Goal: Transaction & Acquisition: Obtain resource

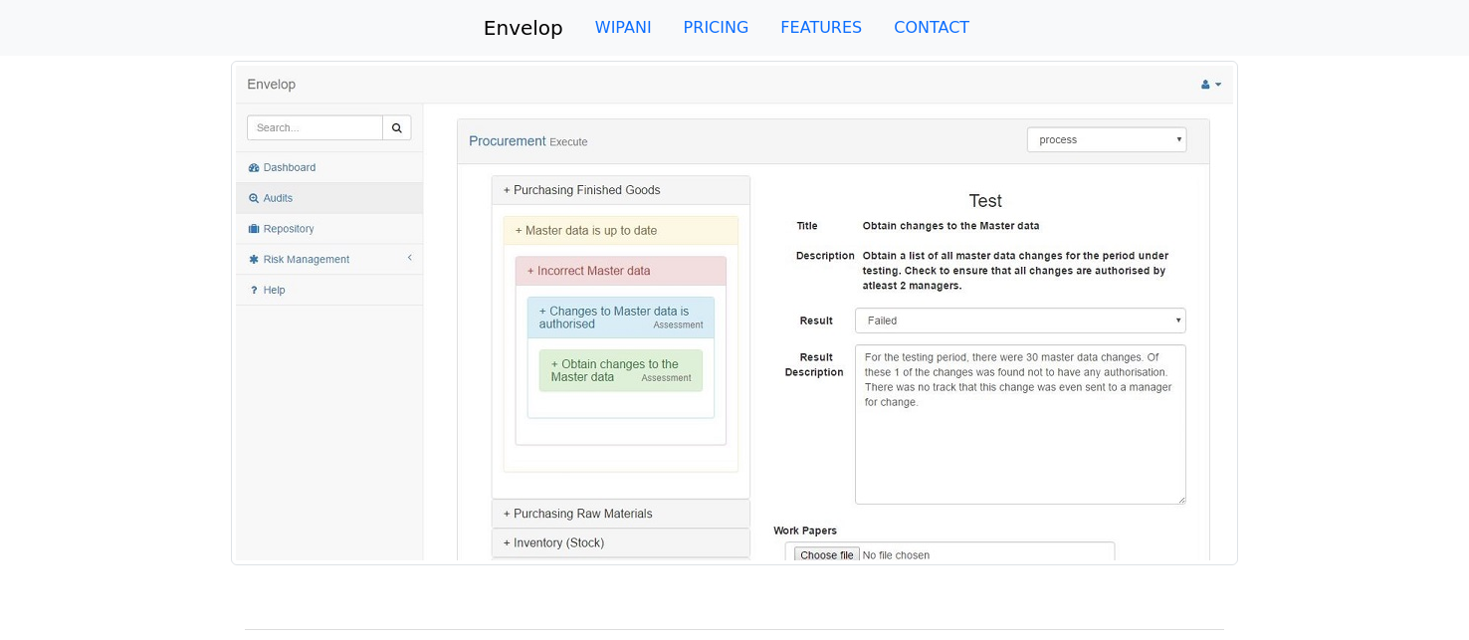
scroll to position [351, 0]
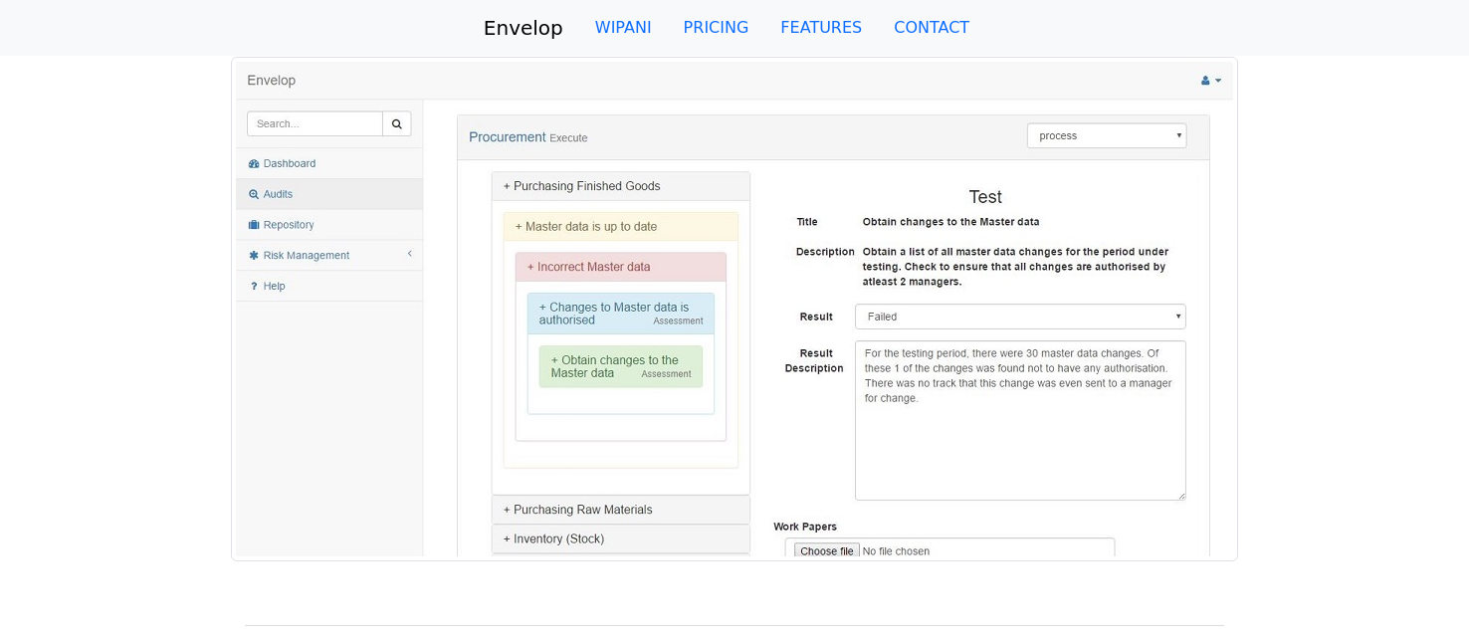
click at [295, 101] on img at bounding box center [734, 309] width 1007 height 505
click at [259, 101] on img at bounding box center [734, 309] width 1007 height 505
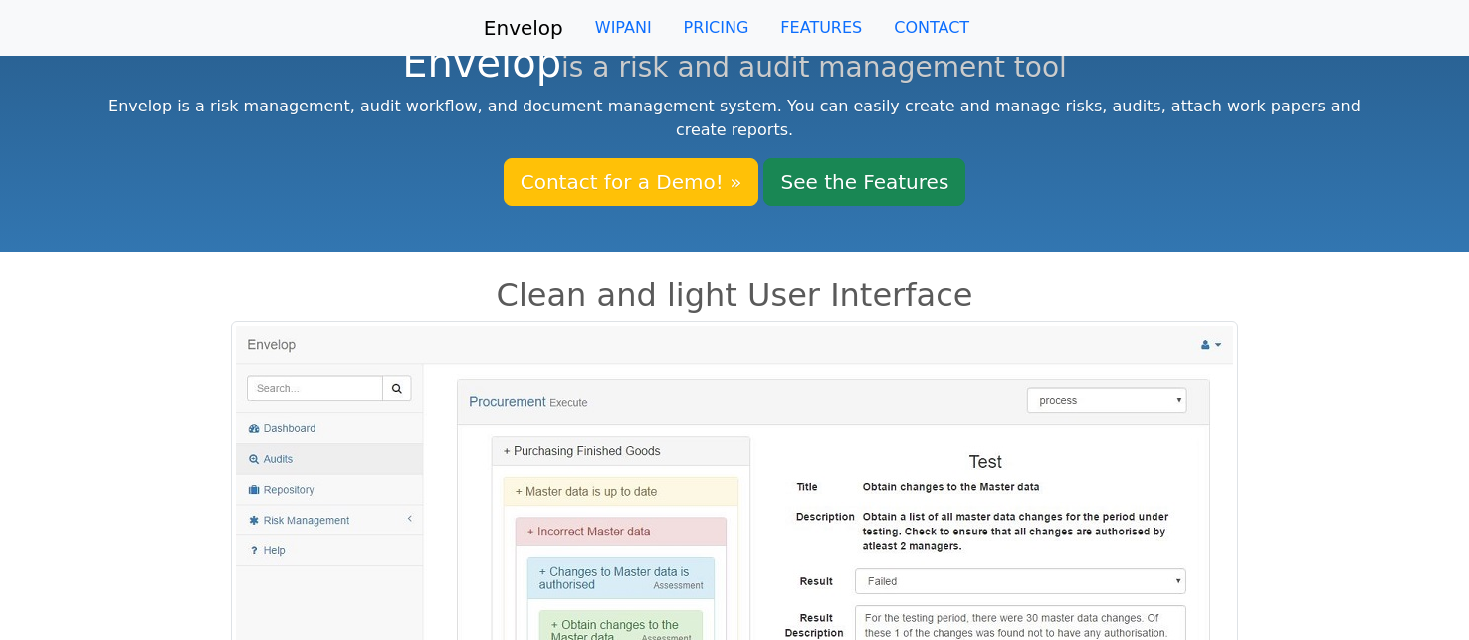
scroll to position [110, 0]
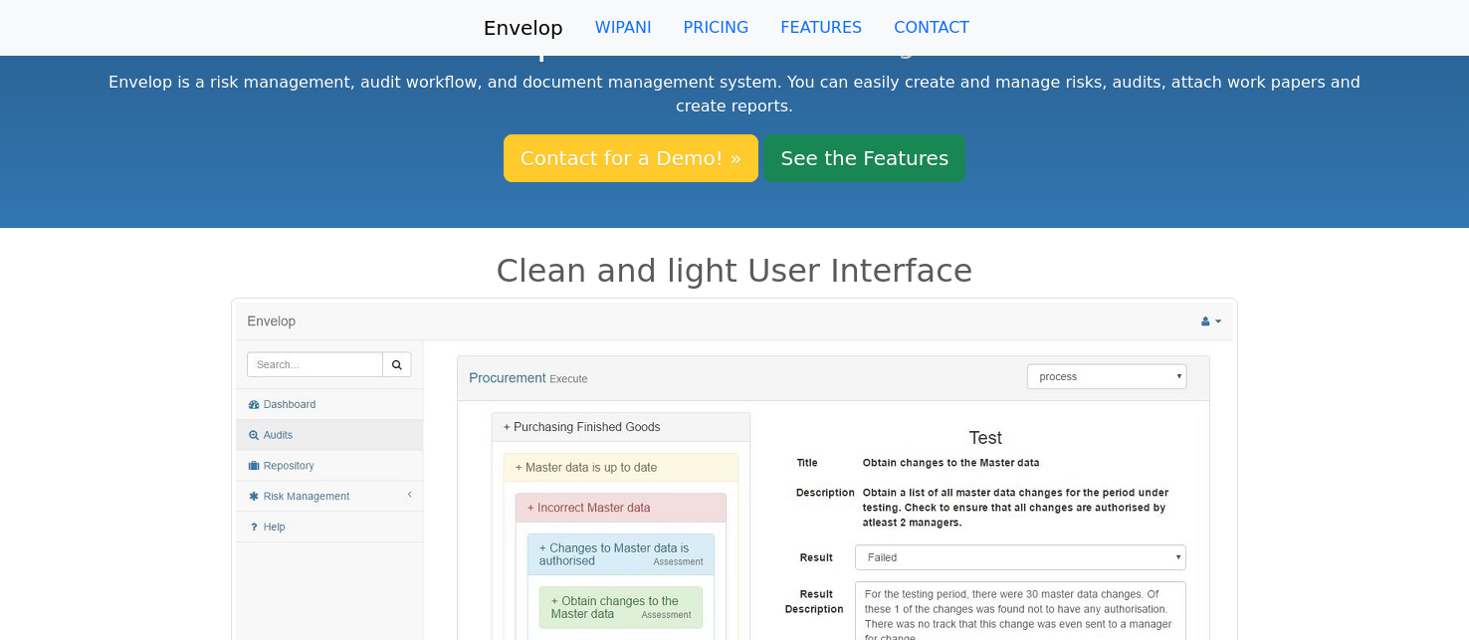
click at [641, 134] on link "Contact for a Demo! »" at bounding box center [632, 158] width 256 height 48
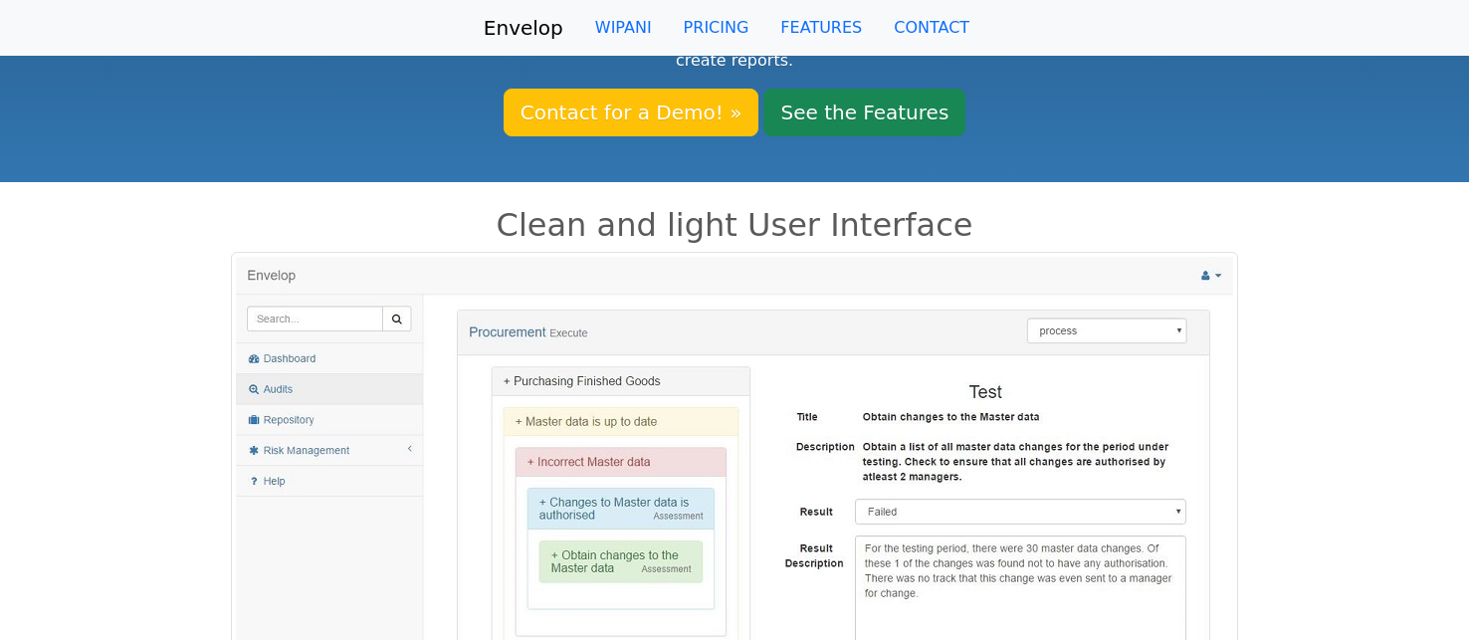
click at [1177, 308] on img at bounding box center [734, 504] width 1007 height 505
click at [1175, 306] on img at bounding box center [734, 504] width 1007 height 505
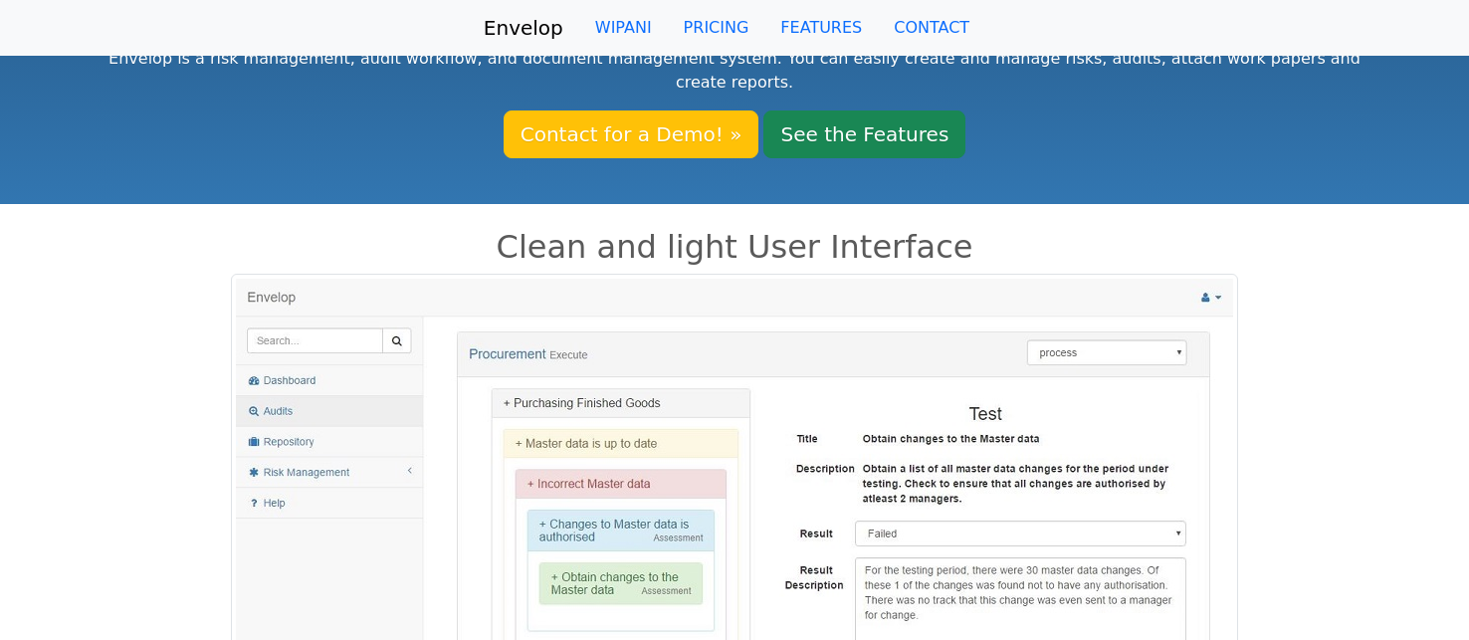
scroll to position [1, 0]
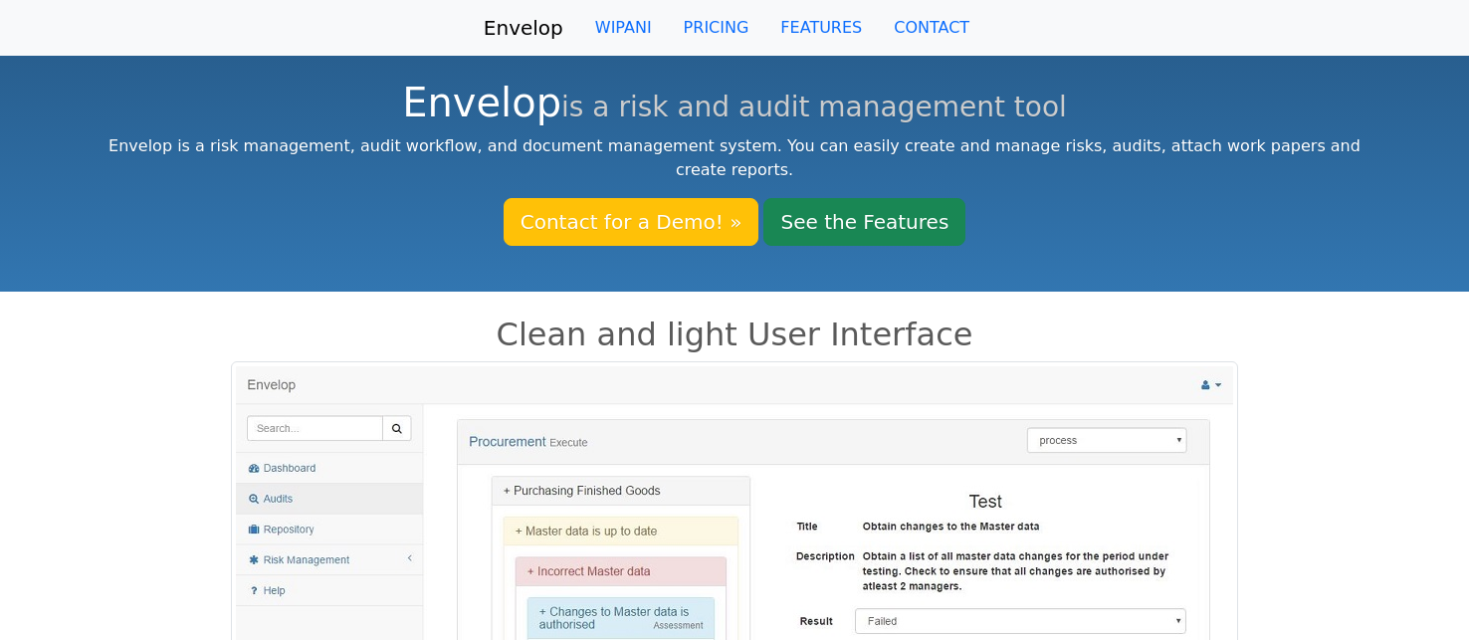
click at [360, 409] on img at bounding box center [734, 613] width 1007 height 505
click at [338, 405] on img at bounding box center [734, 613] width 1007 height 505
click at [268, 405] on img at bounding box center [734, 613] width 1007 height 505
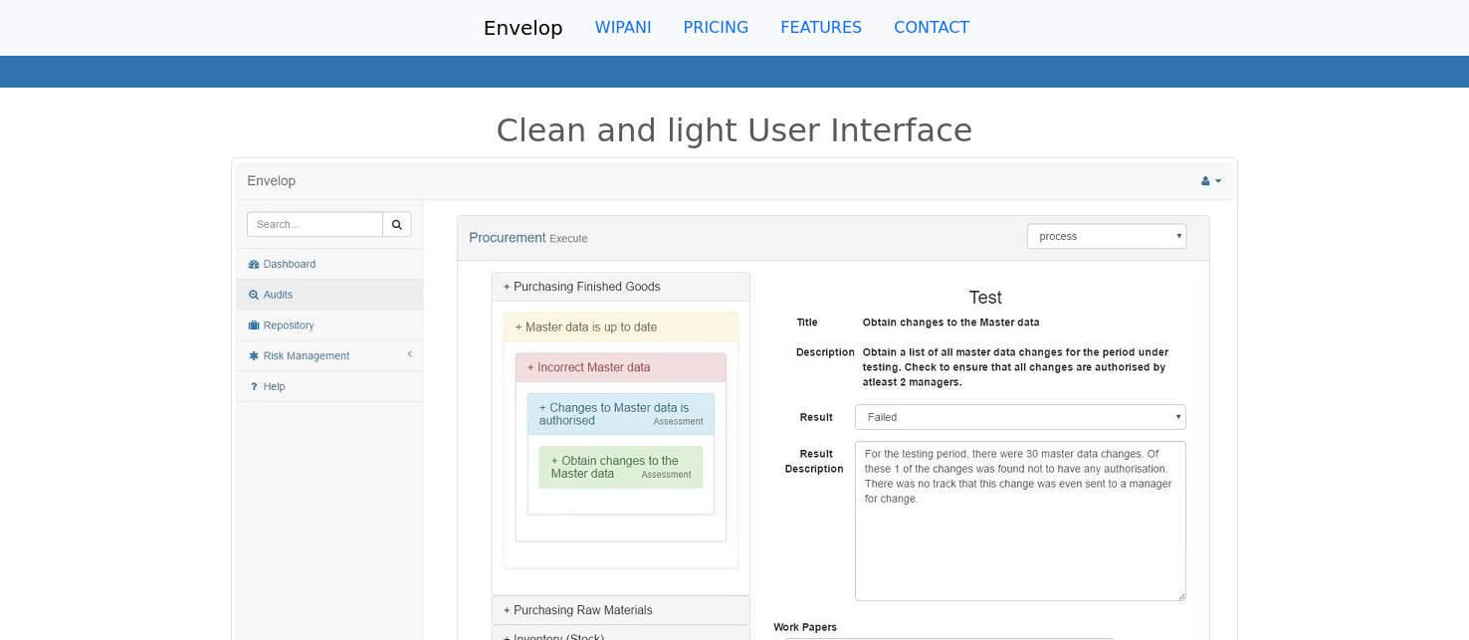
scroll to position [240, 0]
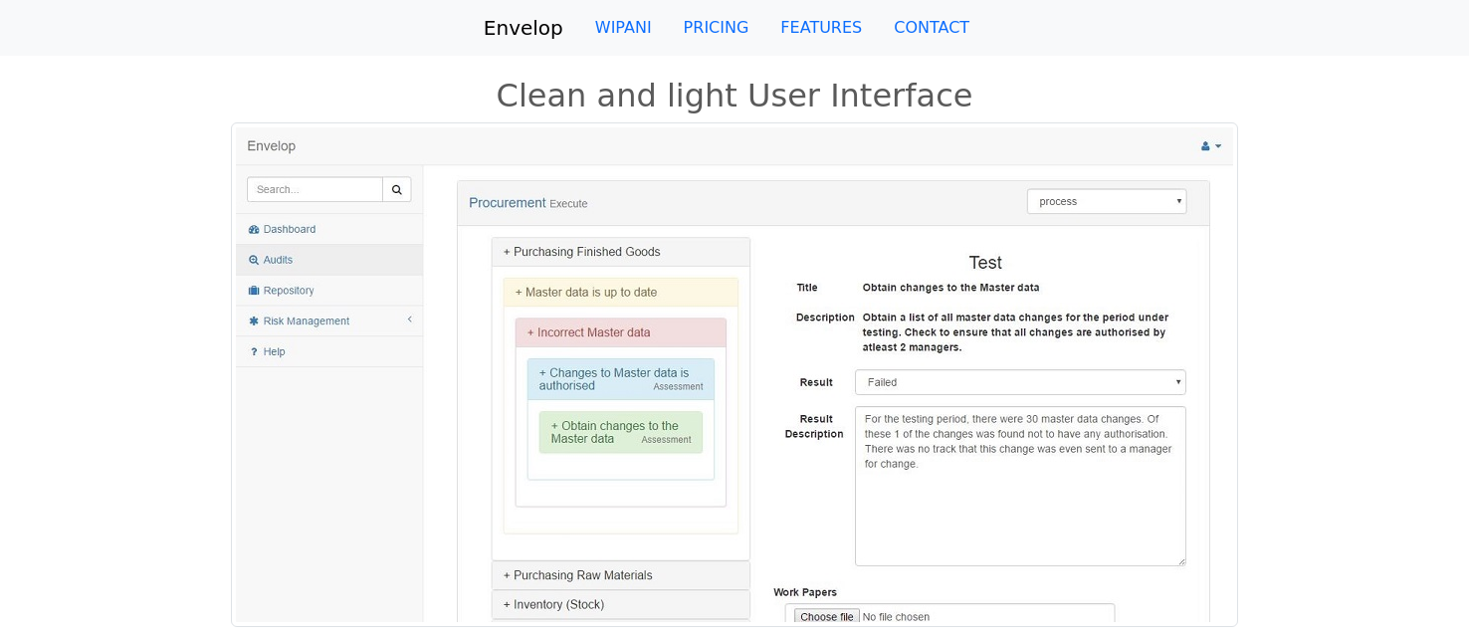
click at [297, 122] on img at bounding box center [734, 374] width 1007 height 505
click at [1217, 123] on img at bounding box center [734, 374] width 1007 height 505
click at [359, 166] on img at bounding box center [734, 374] width 1007 height 505
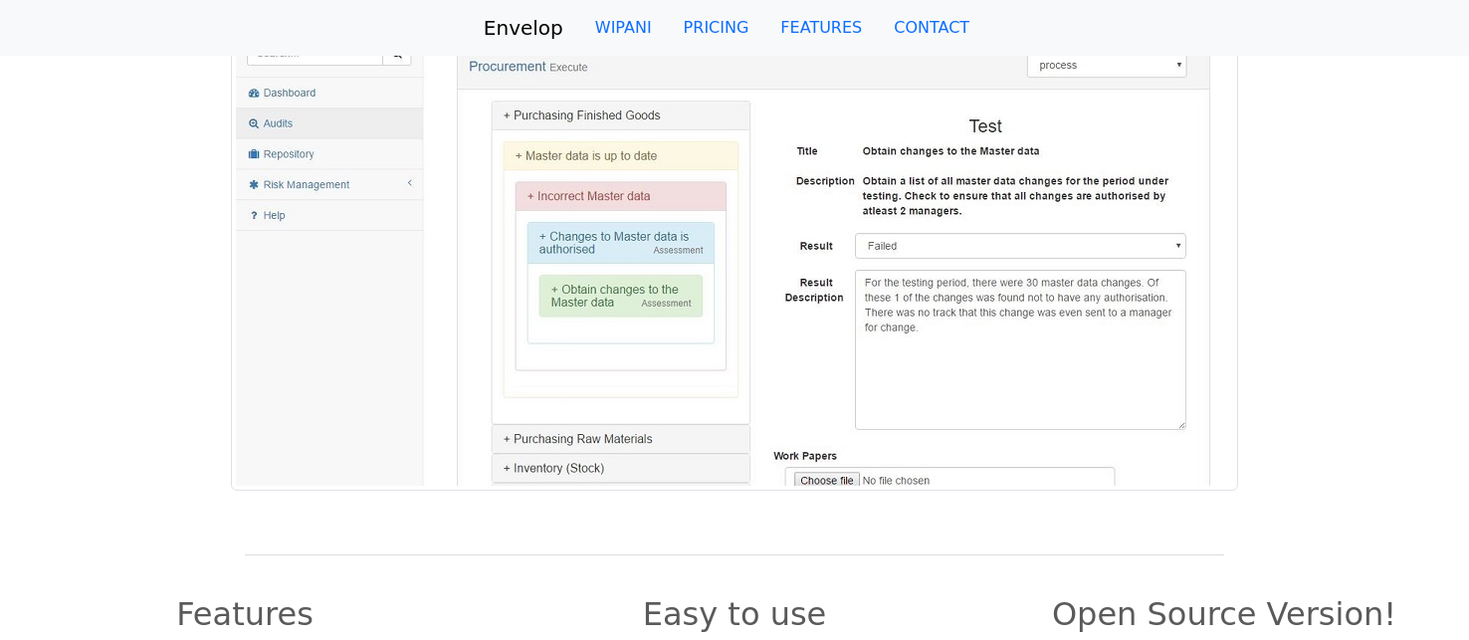
scroll to position [374, 0]
click at [397, 164] on img at bounding box center [734, 240] width 1007 height 505
click at [289, 131] on img at bounding box center [734, 240] width 1007 height 505
click at [276, 106] on img at bounding box center [734, 240] width 1007 height 505
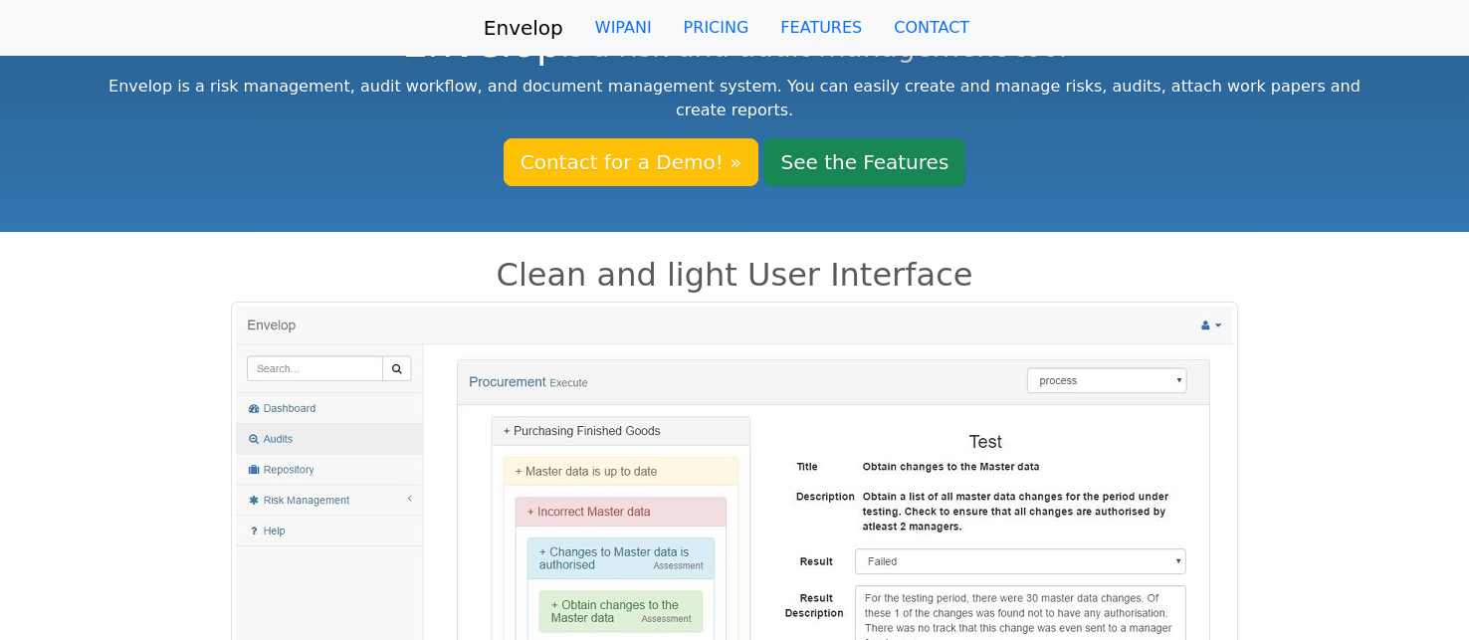
scroll to position [53, 0]
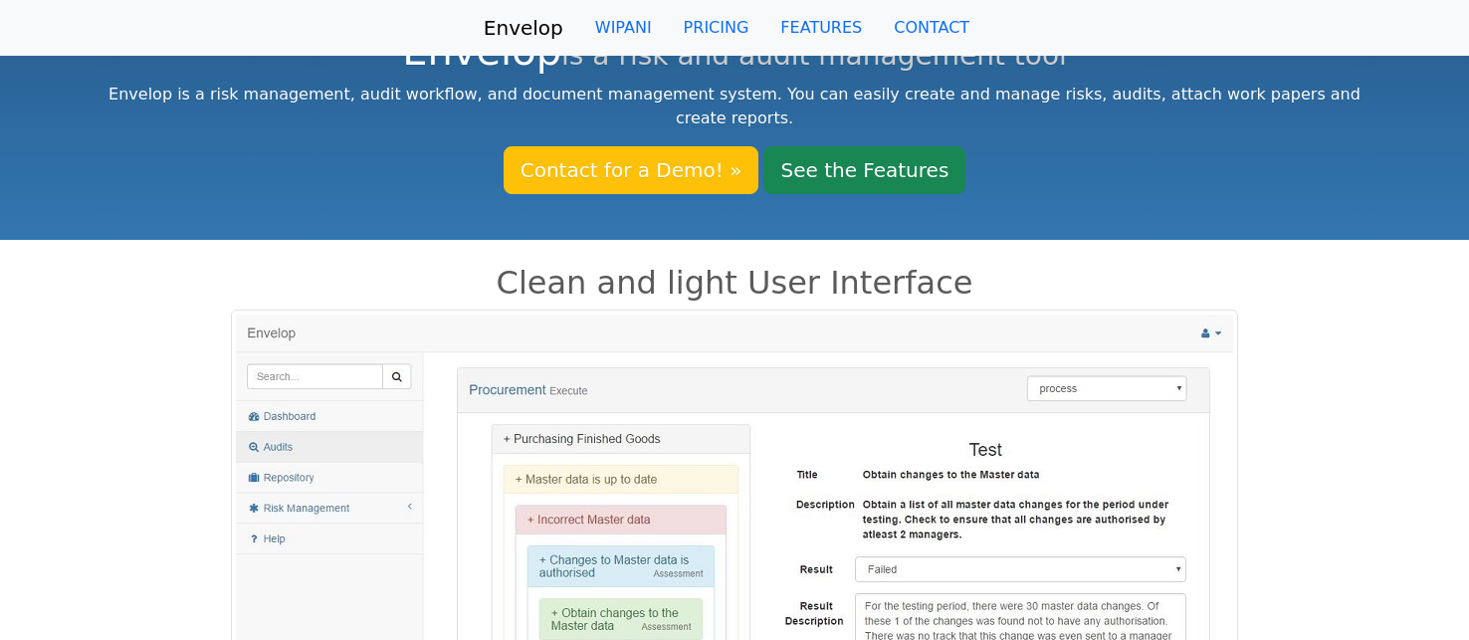
click at [322, 314] on img at bounding box center [734, 561] width 1007 height 505
click at [299, 351] on img at bounding box center [734, 561] width 1007 height 505
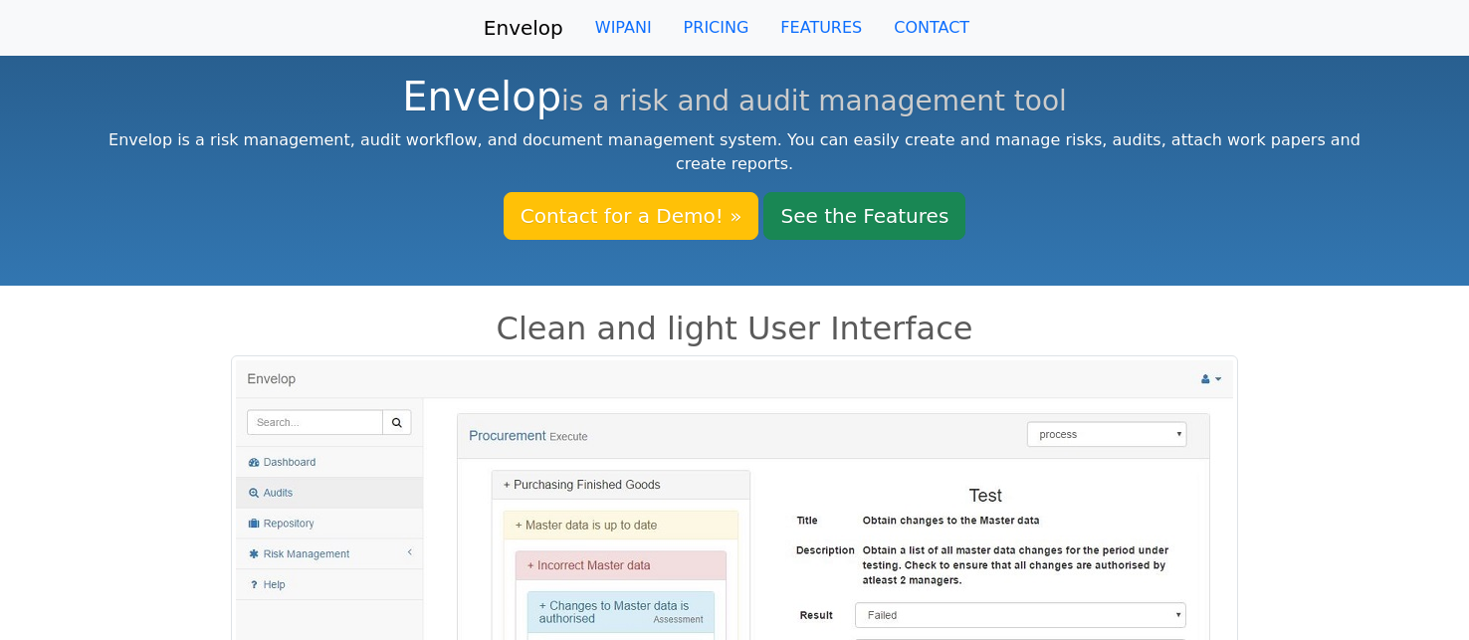
scroll to position [0, 0]
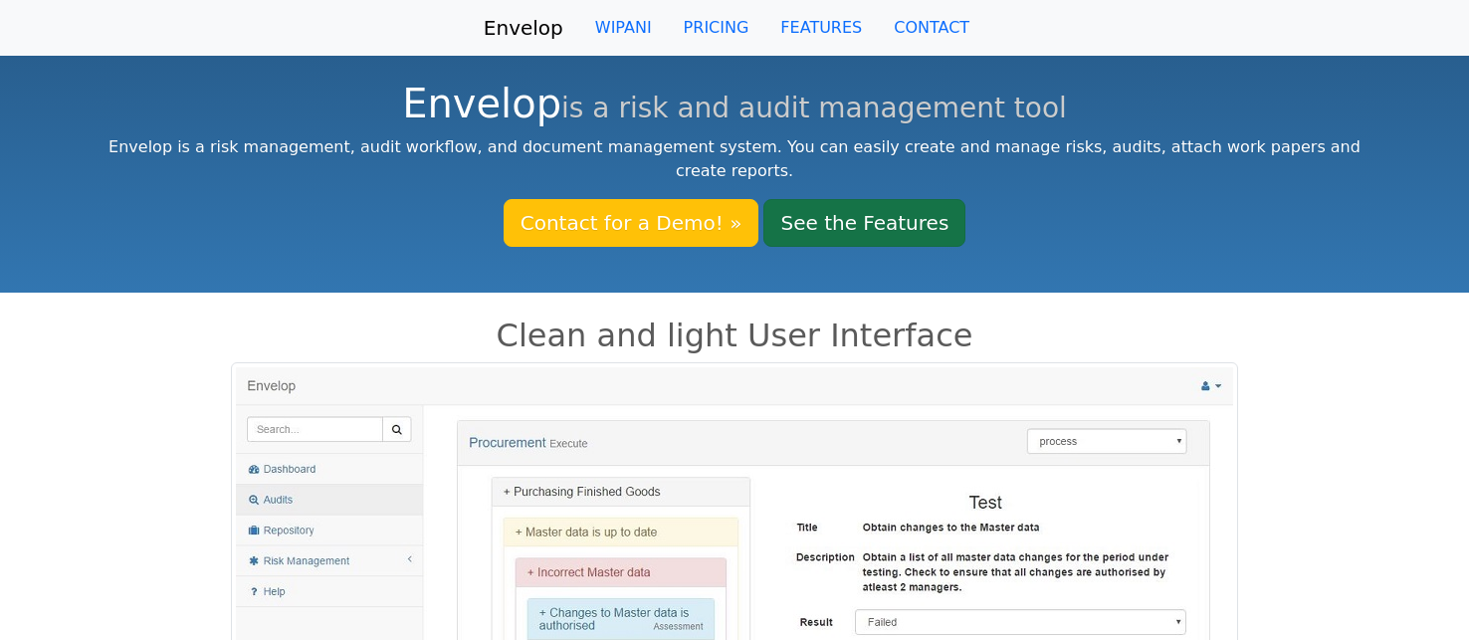
click at [859, 204] on link "See the Features" at bounding box center [864, 223] width 202 height 48
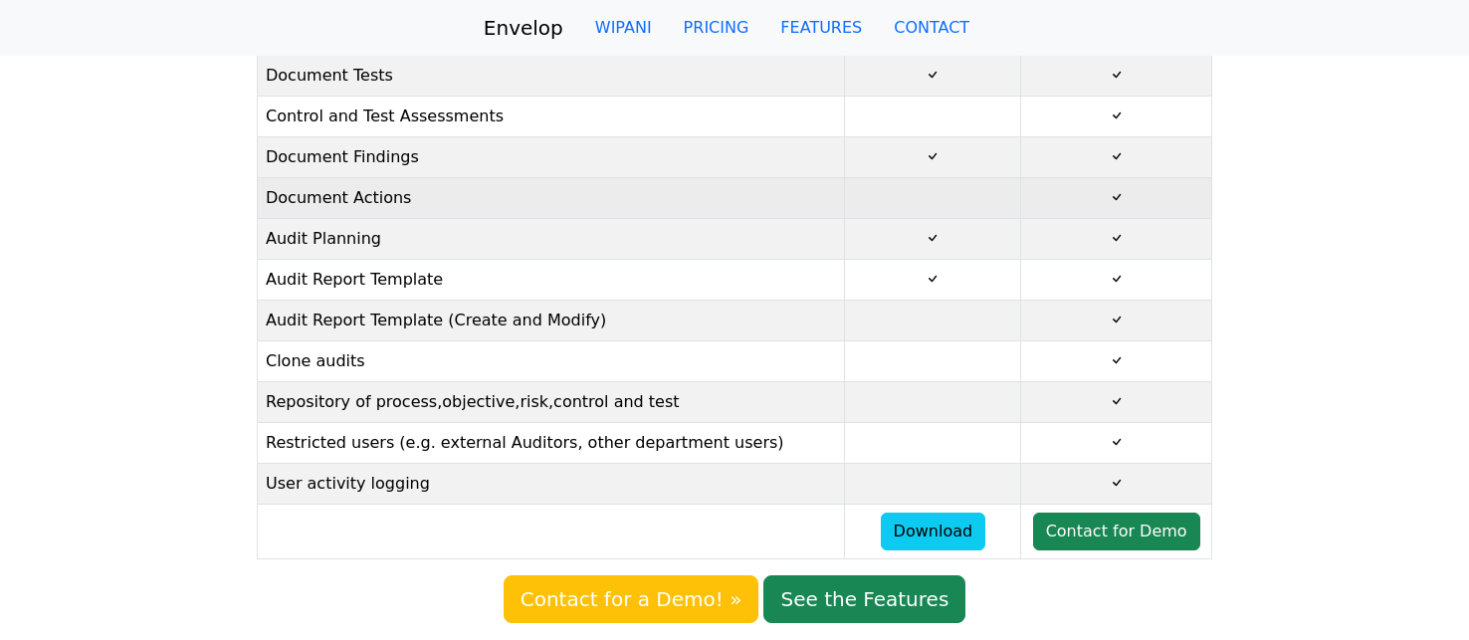
scroll to position [578, 0]
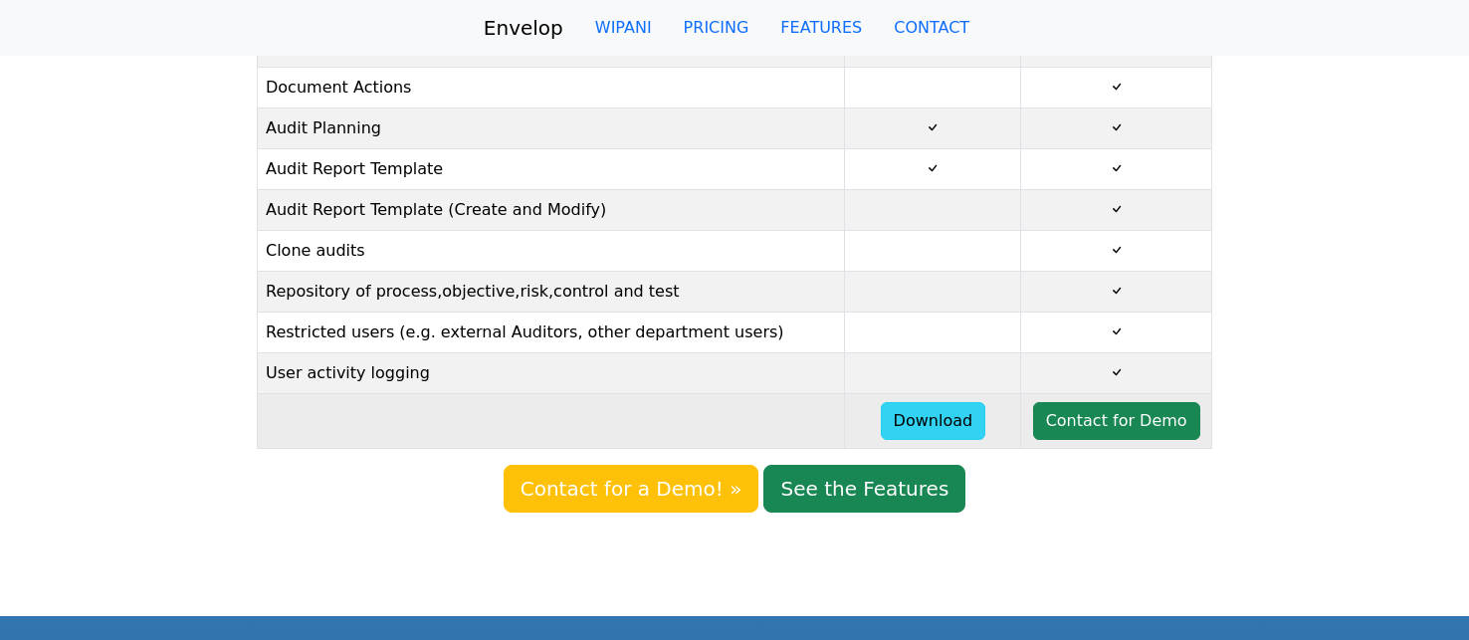
click at [942, 419] on link "Download" at bounding box center [933, 421] width 105 height 38
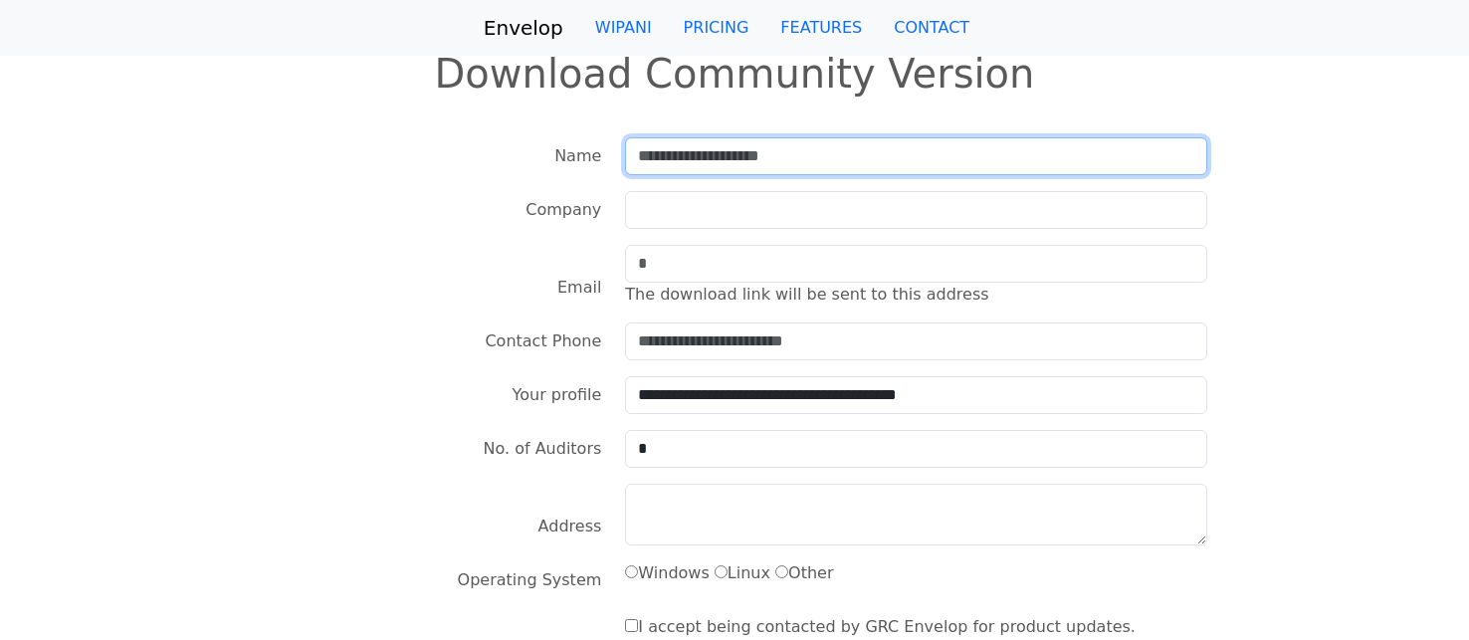
click at [639, 158] on input "text" at bounding box center [915, 156] width 581 height 38
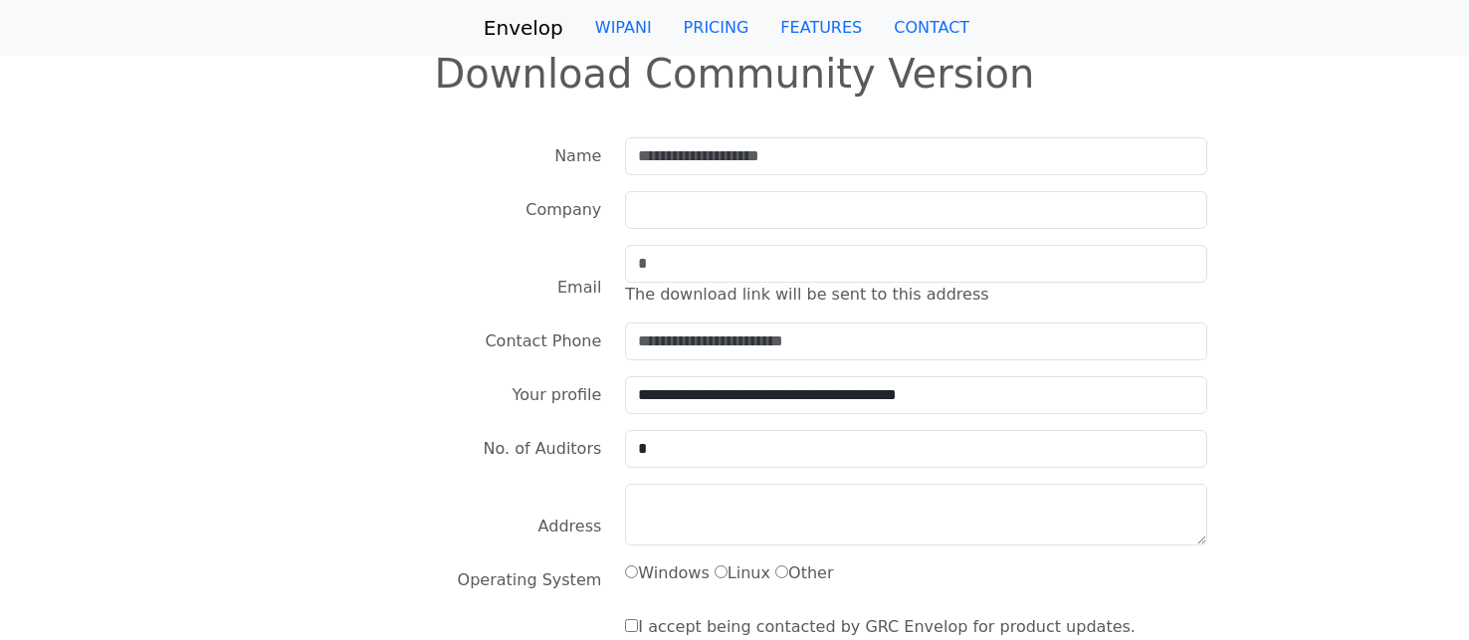
click at [461, 174] on div "Name" at bounding box center [431, 156] width 363 height 38
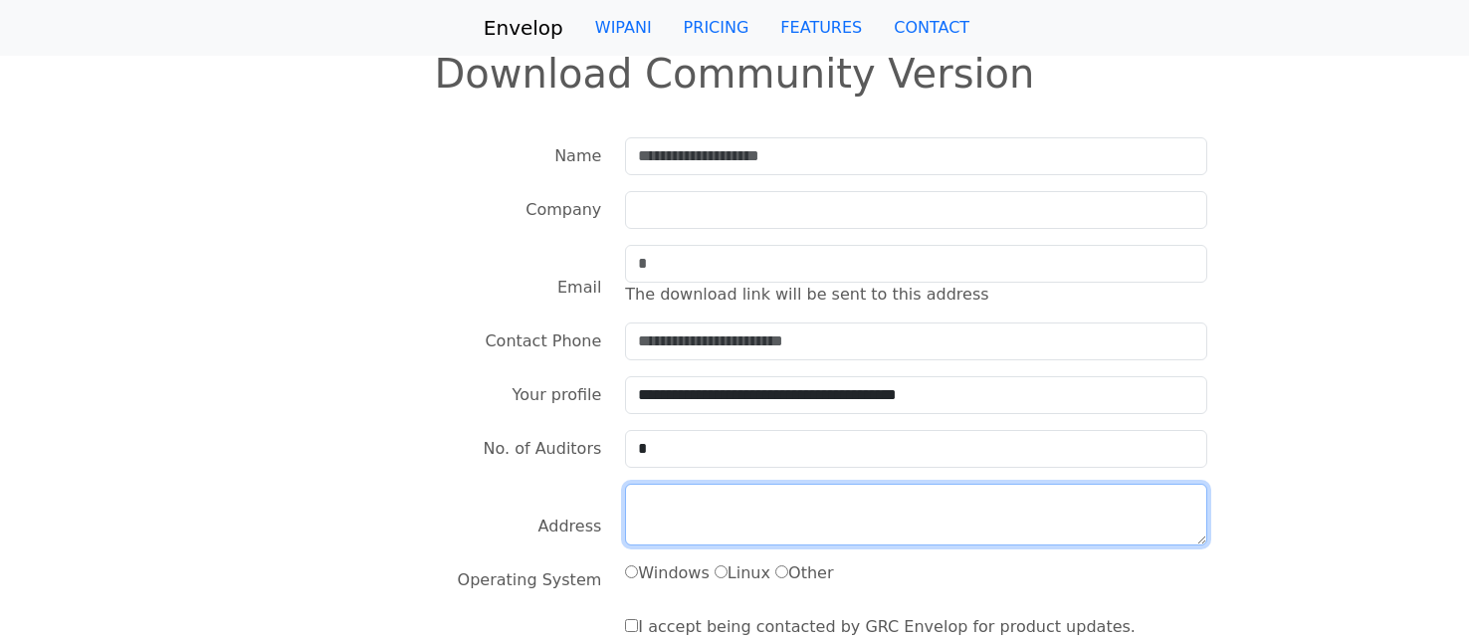
click at [676, 516] on textarea at bounding box center [915, 515] width 581 height 62
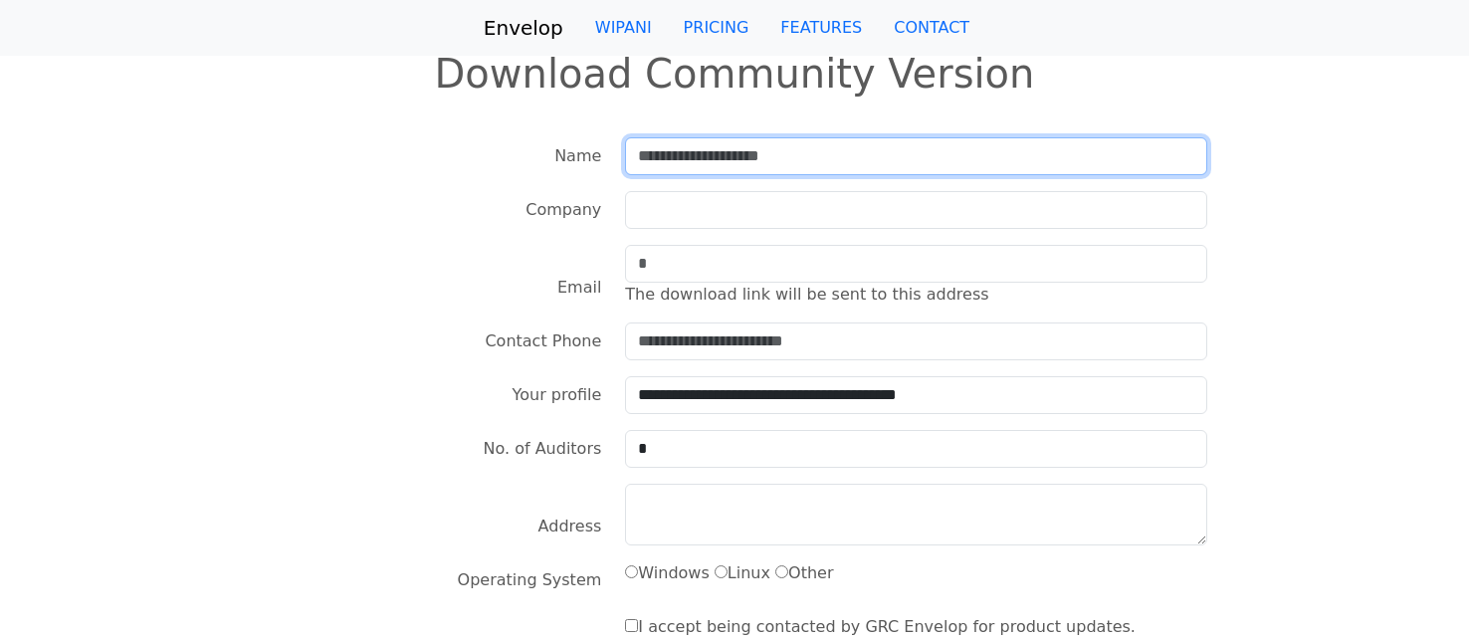
click at [657, 153] on input "text" at bounding box center [915, 156] width 581 height 38
type input "**********"
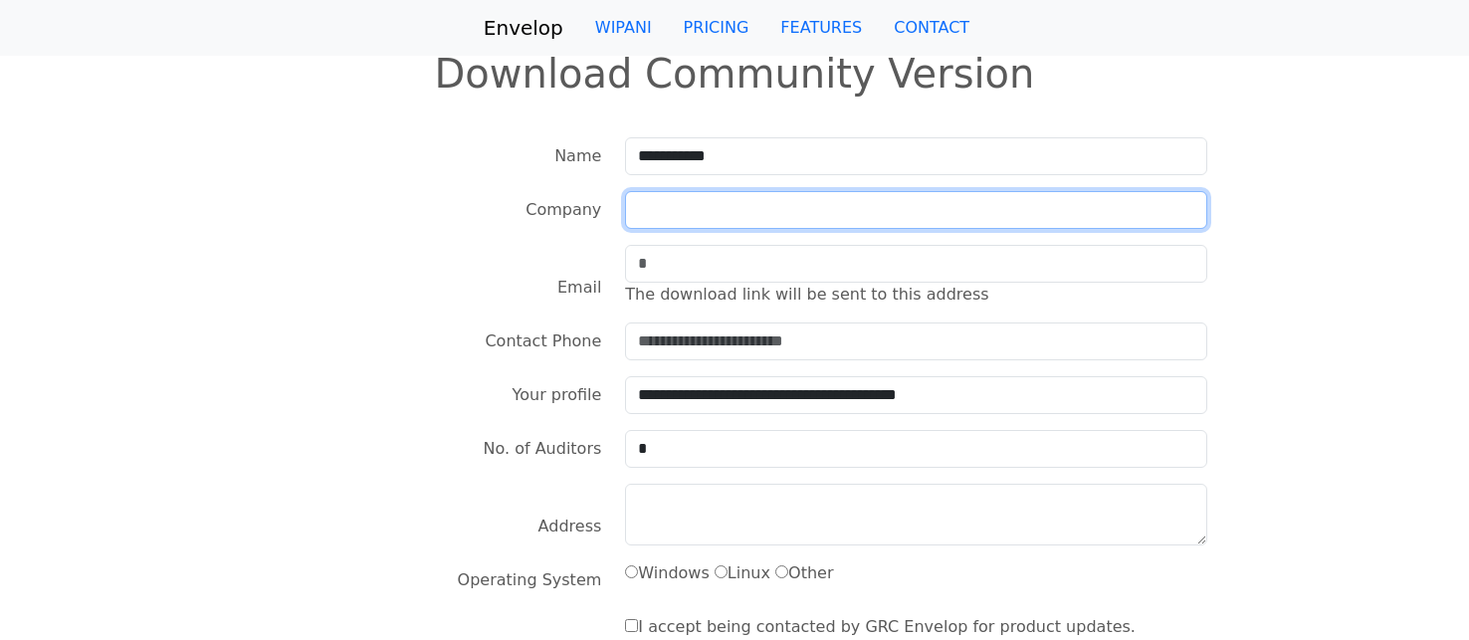
click at [712, 207] on input "text" at bounding box center [915, 210] width 581 height 38
type input "**********"
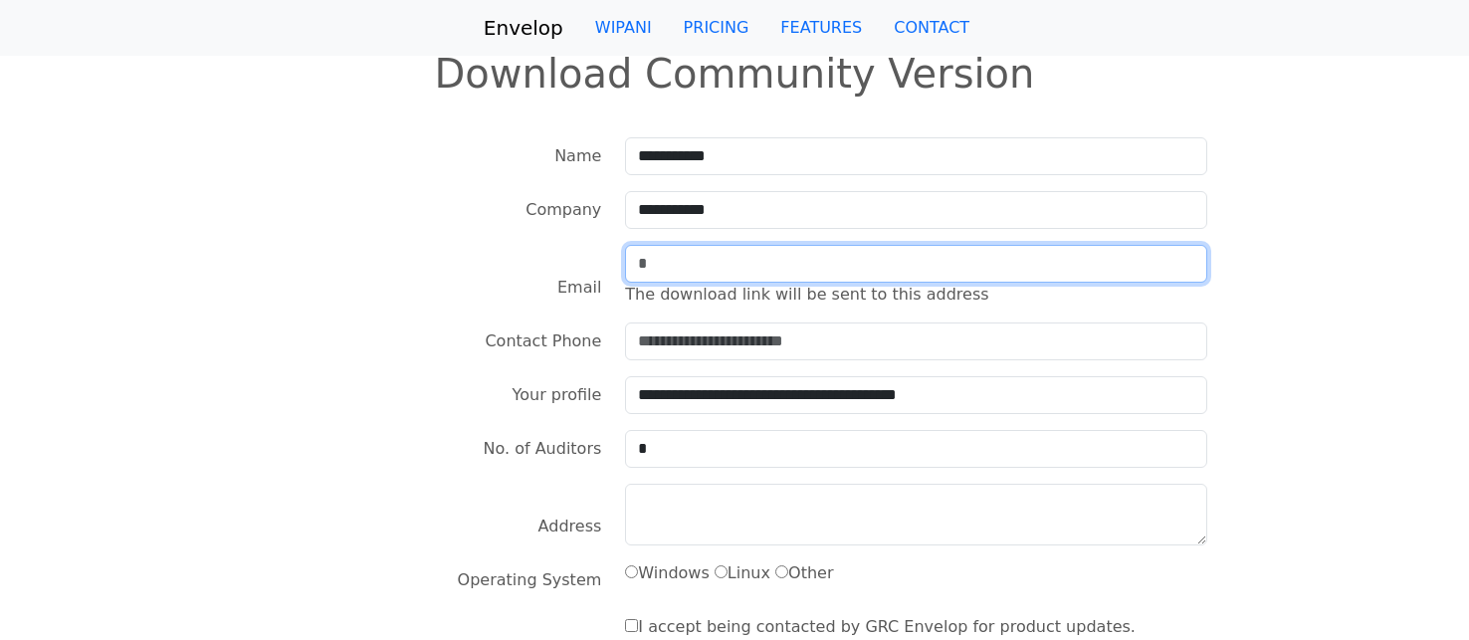
click at [638, 264] on input "text" at bounding box center [915, 264] width 581 height 38
type input "**********"
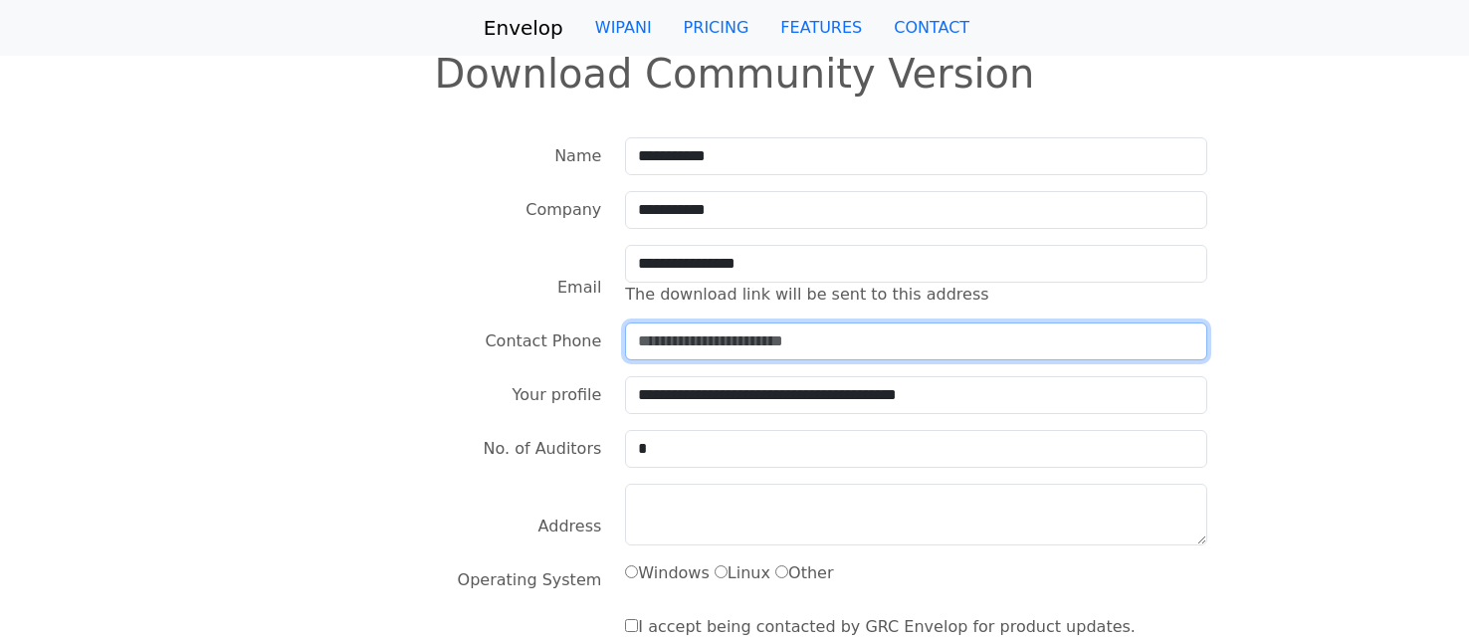
click at [737, 340] on input "text" at bounding box center [915, 341] width 581 height 38
drag, startPoint x: 714, startPoint y: 339, endPoint x: 693, endPoint y: 343, distance: 22.3
click at [693, 343] on input "**********" at bounding box center [915, 341] width 581 height 38
type input "**********"
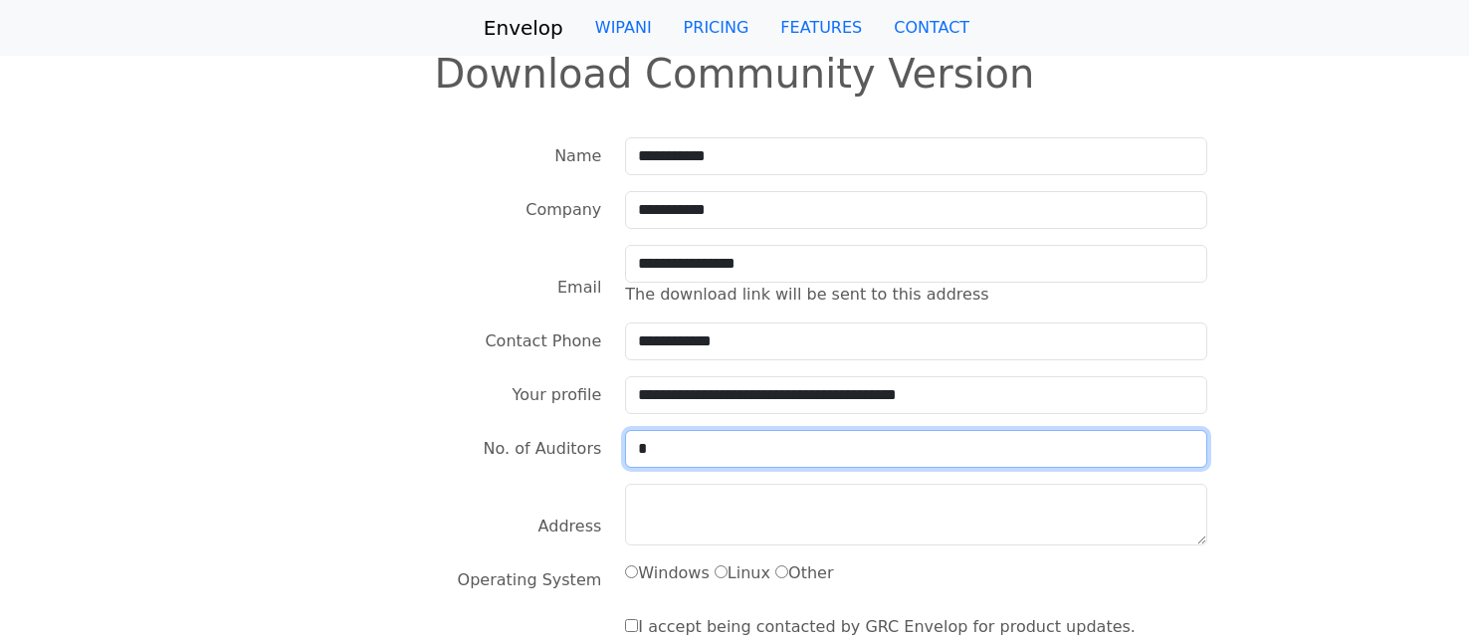
click at [665, 447] on select "* *** **** ***" at bounding box center [915, 449] width 581 height 38
select select "*"
click at [625, 430] on select "* *** **** ***" at bounding box center [915, 449] width 581 height 38
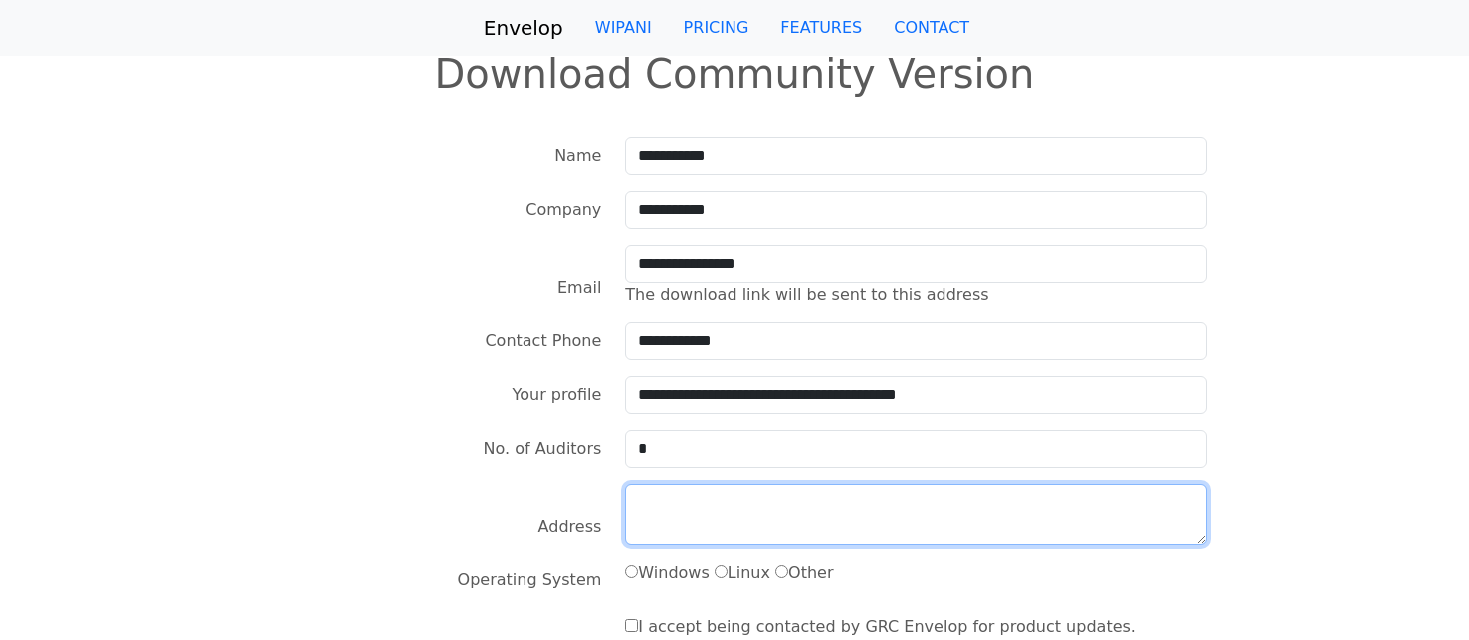
click at [660, 516] on textarea at bounding box center [915, 515] width 581 height 62
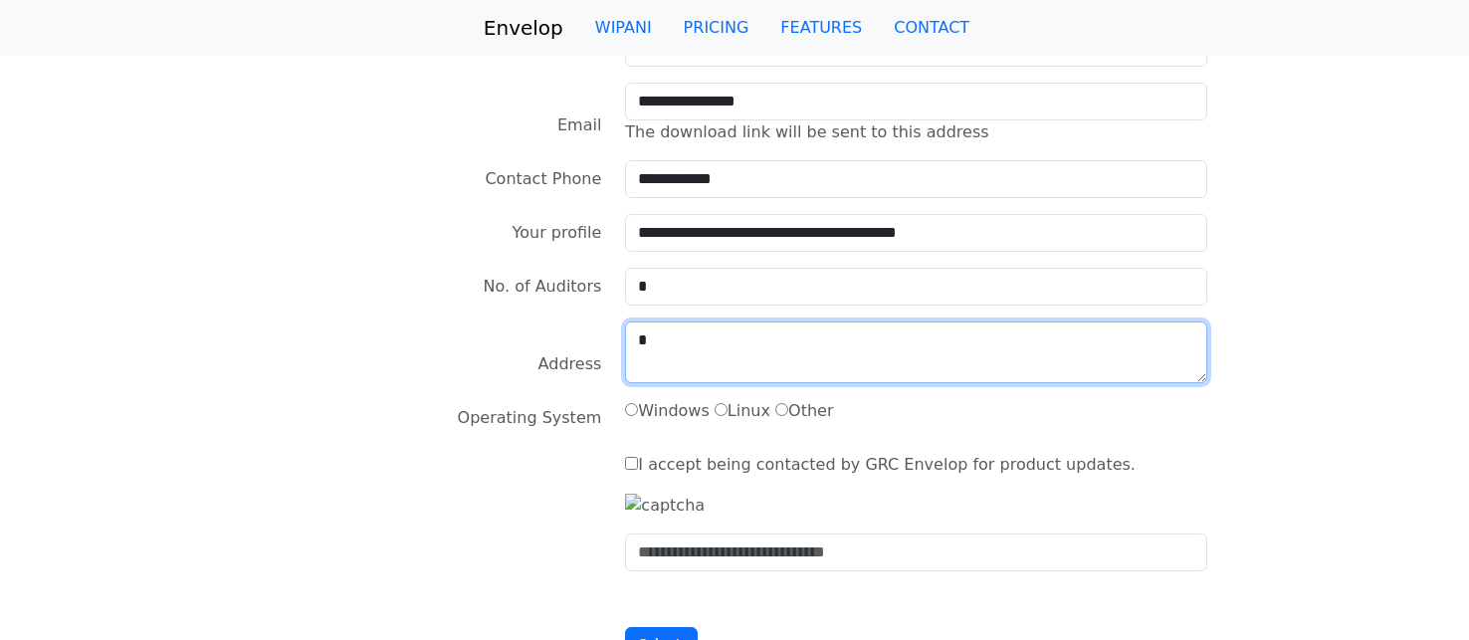
scroll to position [164, 0]
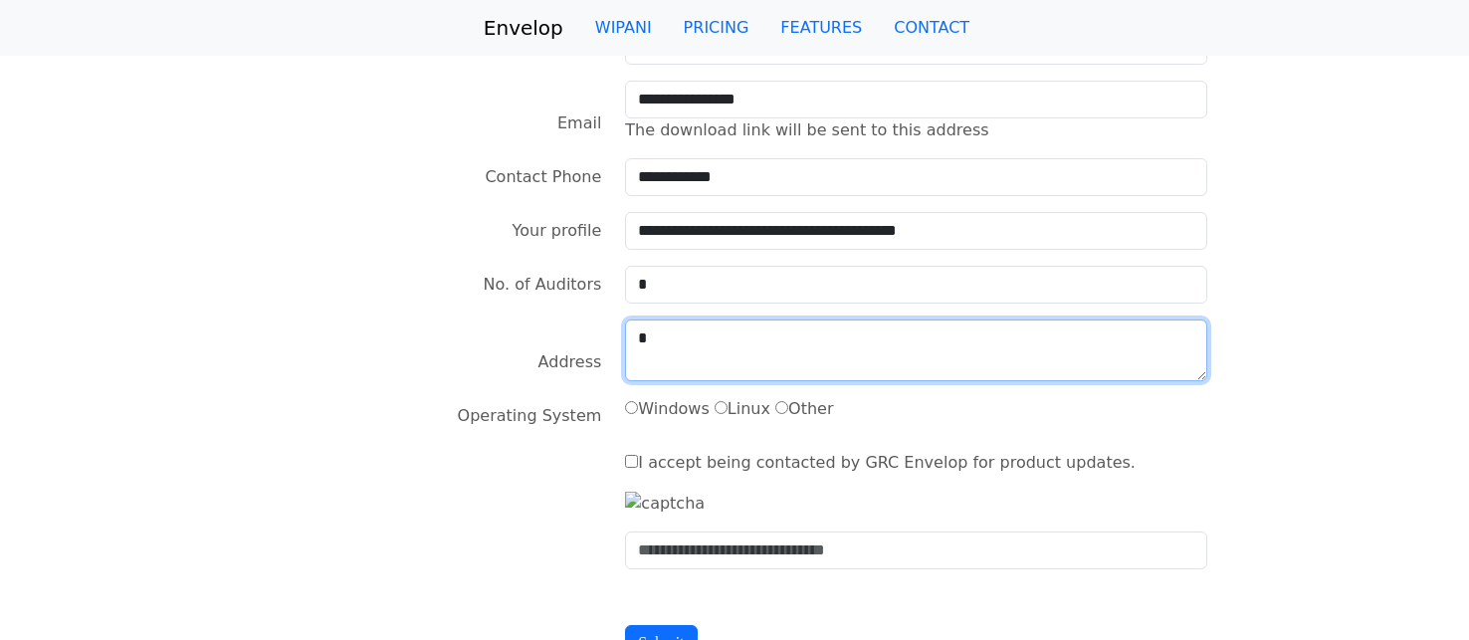
type textarea "*"
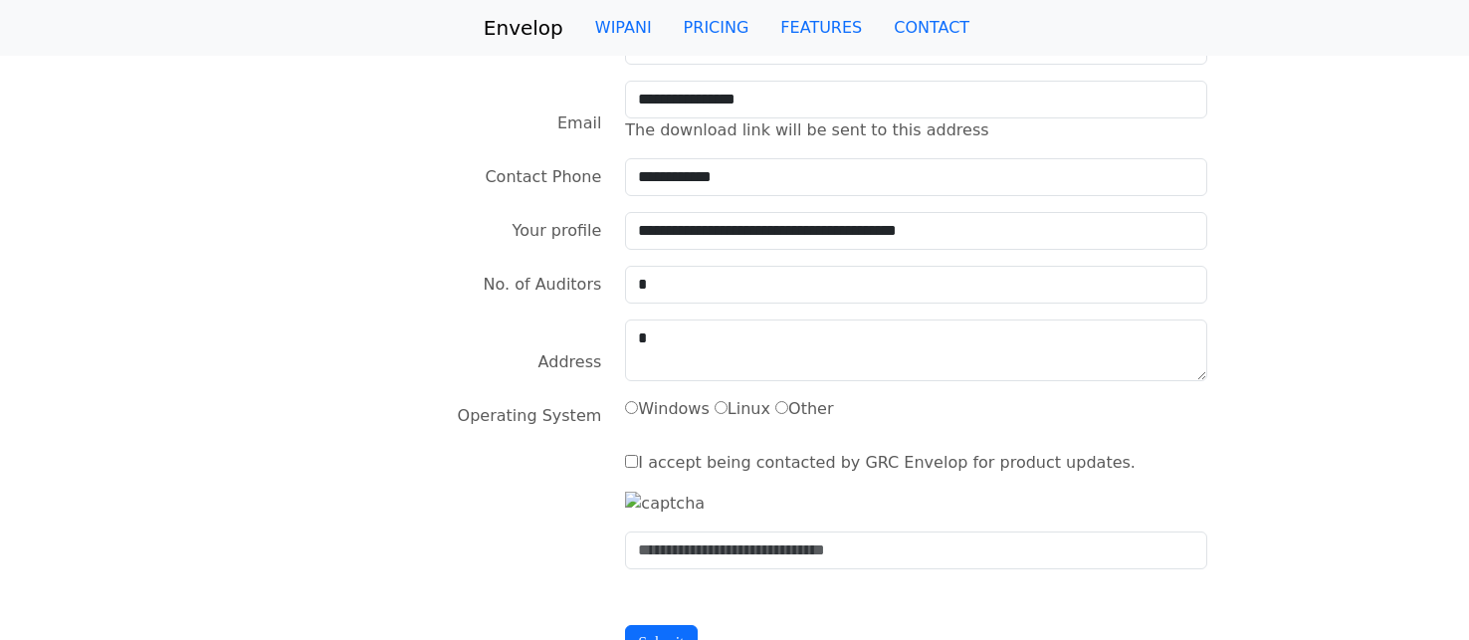
click at [637, 463] on label "I accept being contacted by GRC Envelop for product updates." at bounding box center [880, 463] width 510 height 24
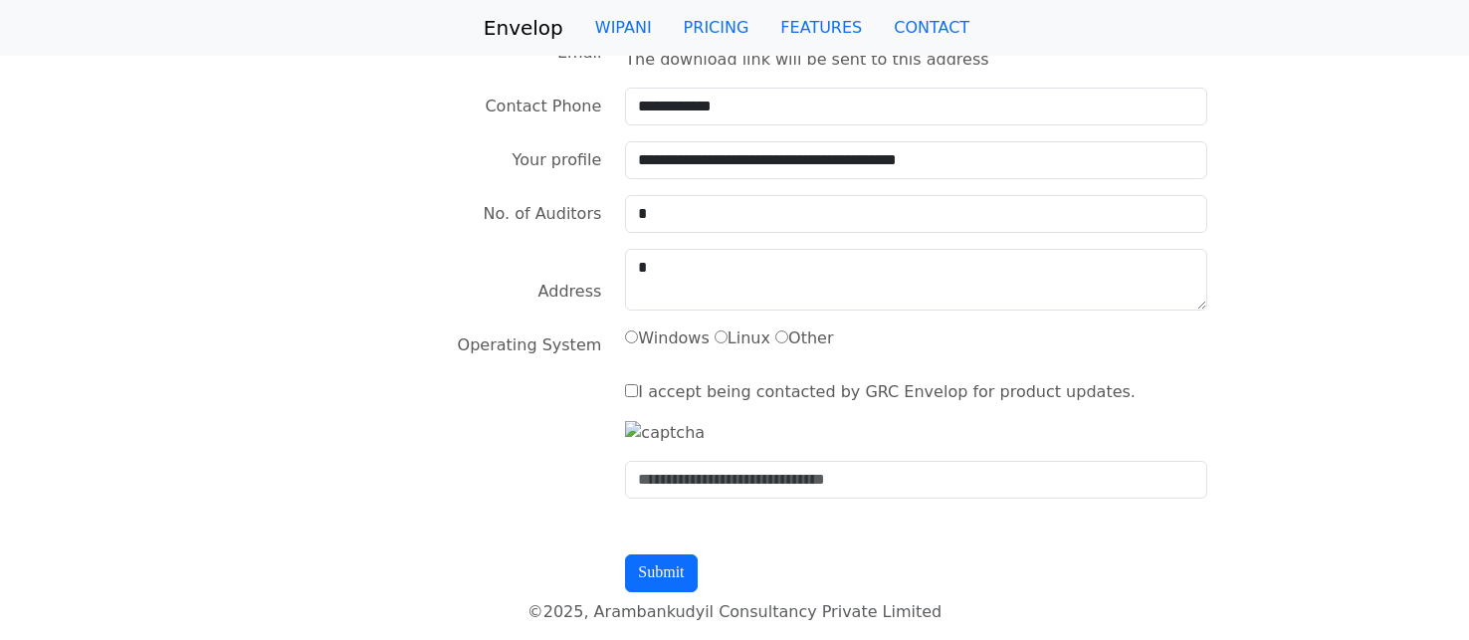
scroll to position [359, 0]
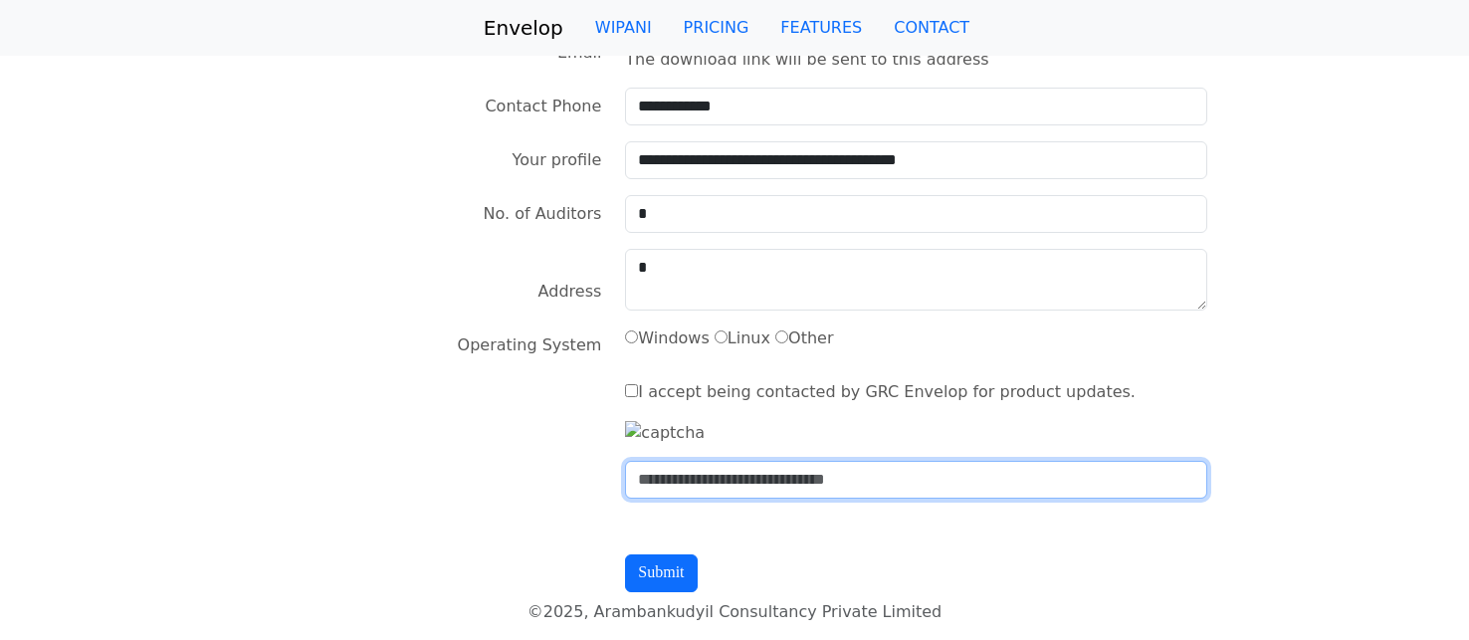
click at [691, 485] on input "text" at bounding box center [915, 480] width 581 height 38
type input "****"
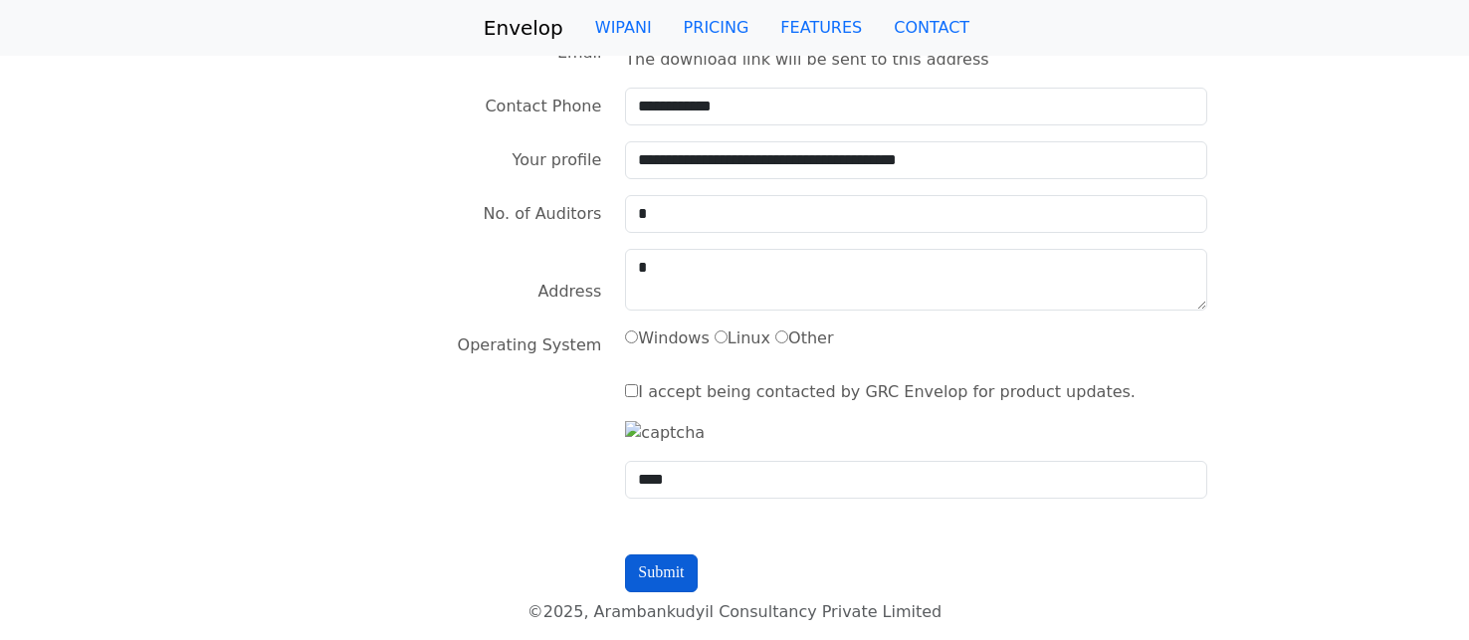
click at [674, 570] on input "submit" at bounding box center [661, 573] width 72 height 38
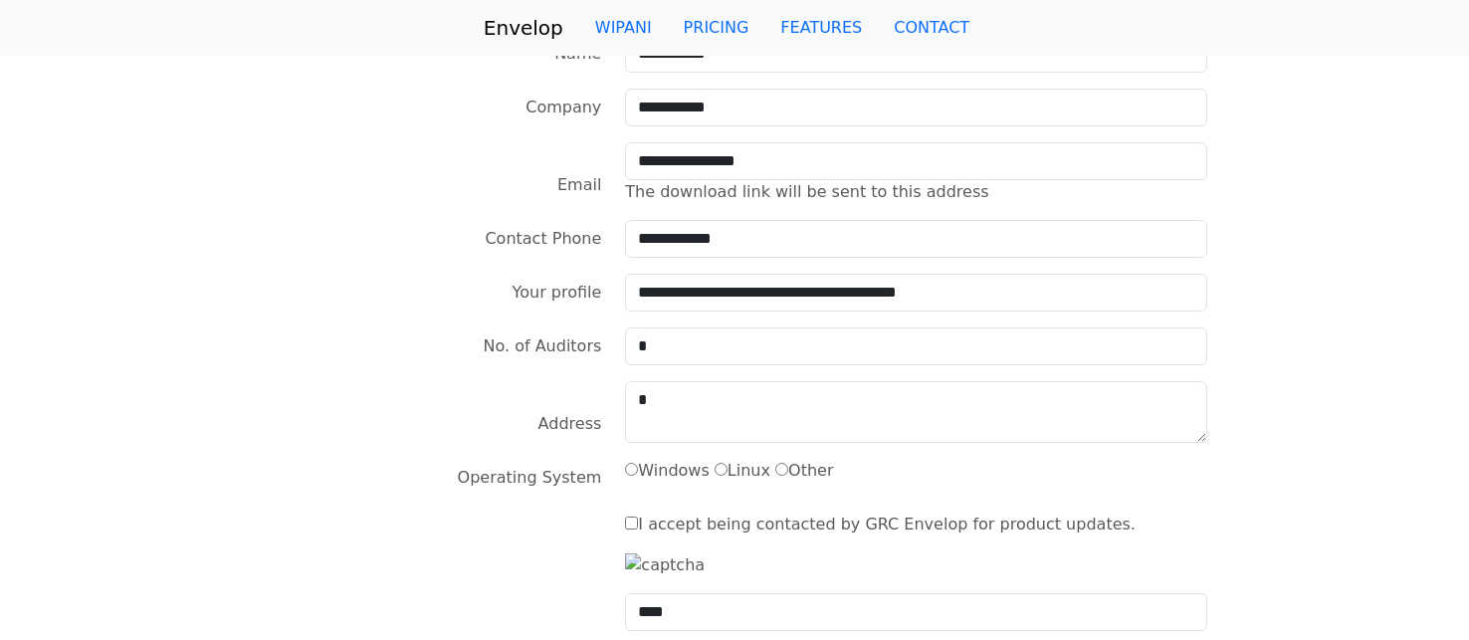
scroll to position [101, 0]
